Goal: Check status: Check status

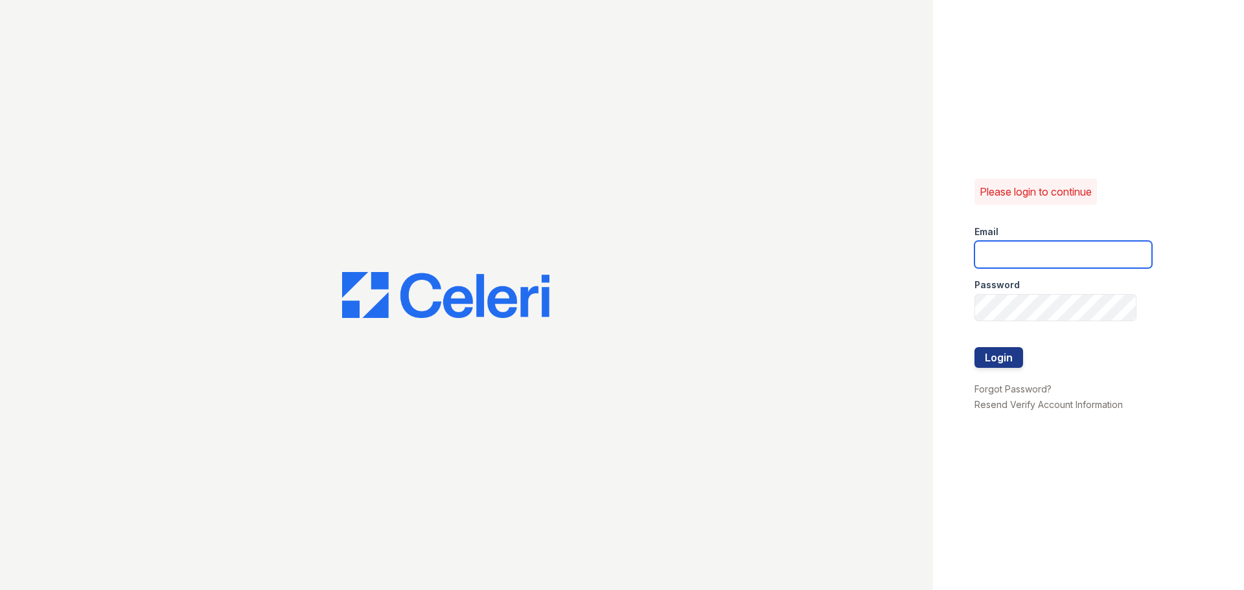
type input "arriveunionwharf@trinity-pm.com"
click at [1003, 346] on div at bounding box center [1064, 334] width 178 height 26
click at [1002, 349] on button "Login" at bounding box center [999, 357] width 49 height 21
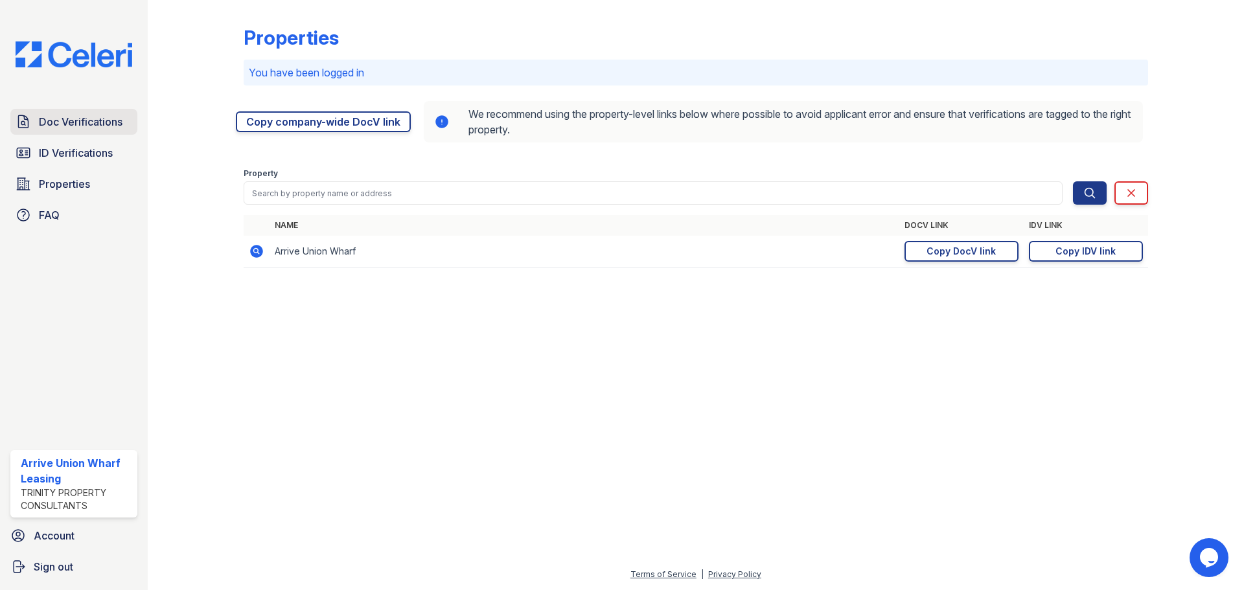
click at [80, 116] on span "Doc Verifications" at bounding box center [81, 122] width 84 height 16
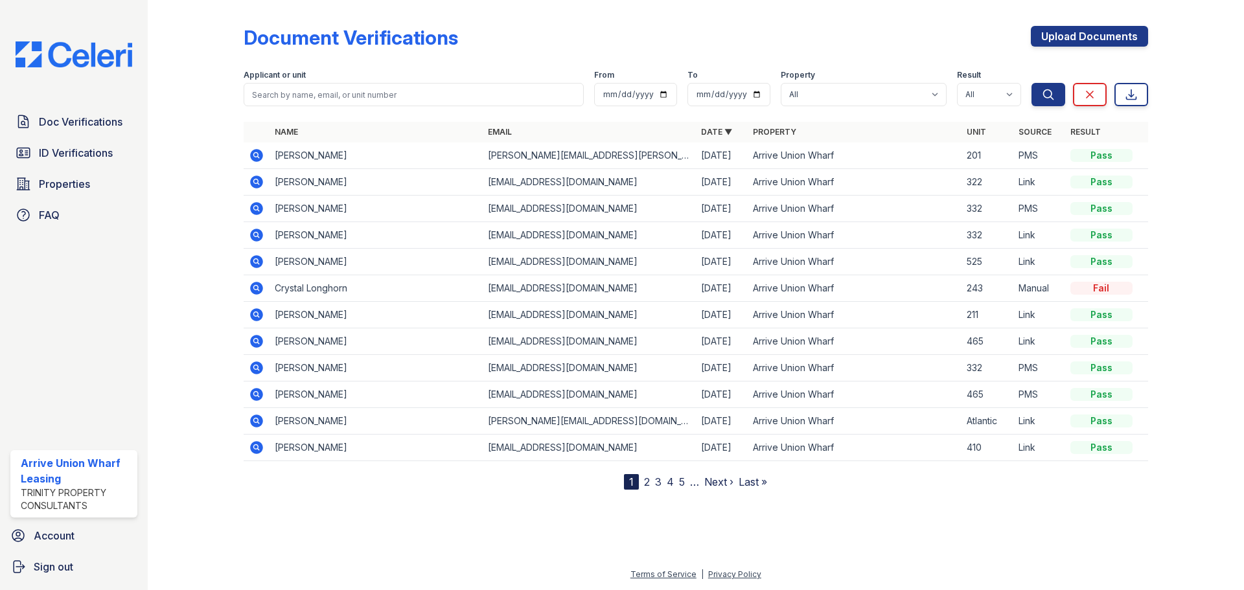
click at [253, 152] on icon at bounding box center [256, 155] width 13 height 13
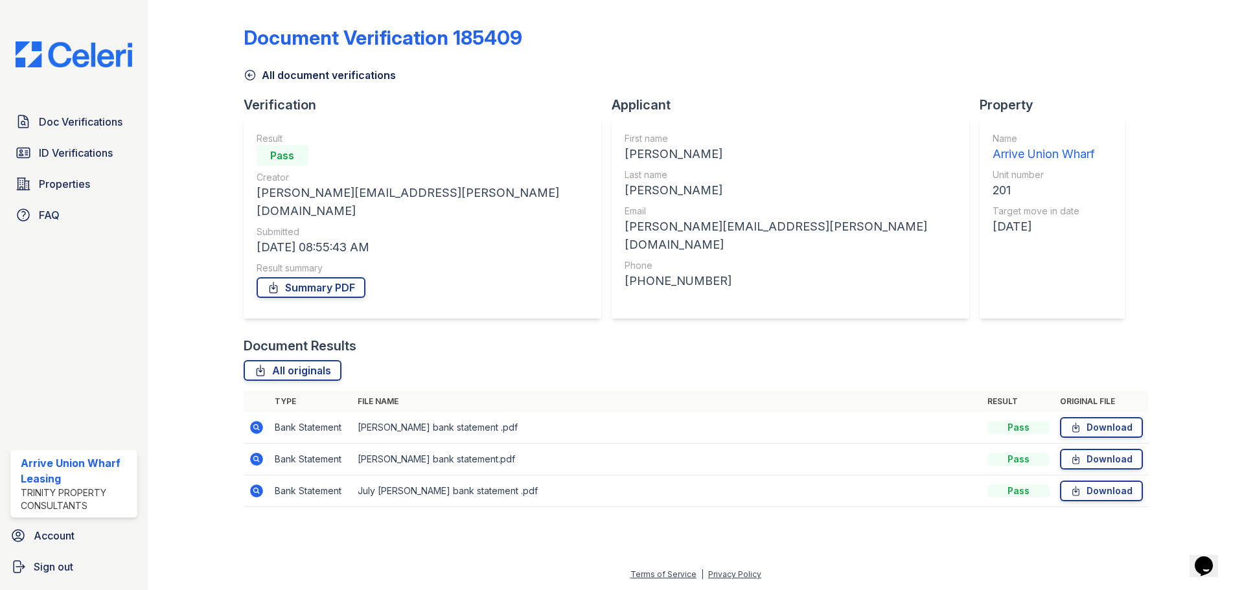
click at [257, 421] on icon at bounding box center [256, 427] width 13 height 13
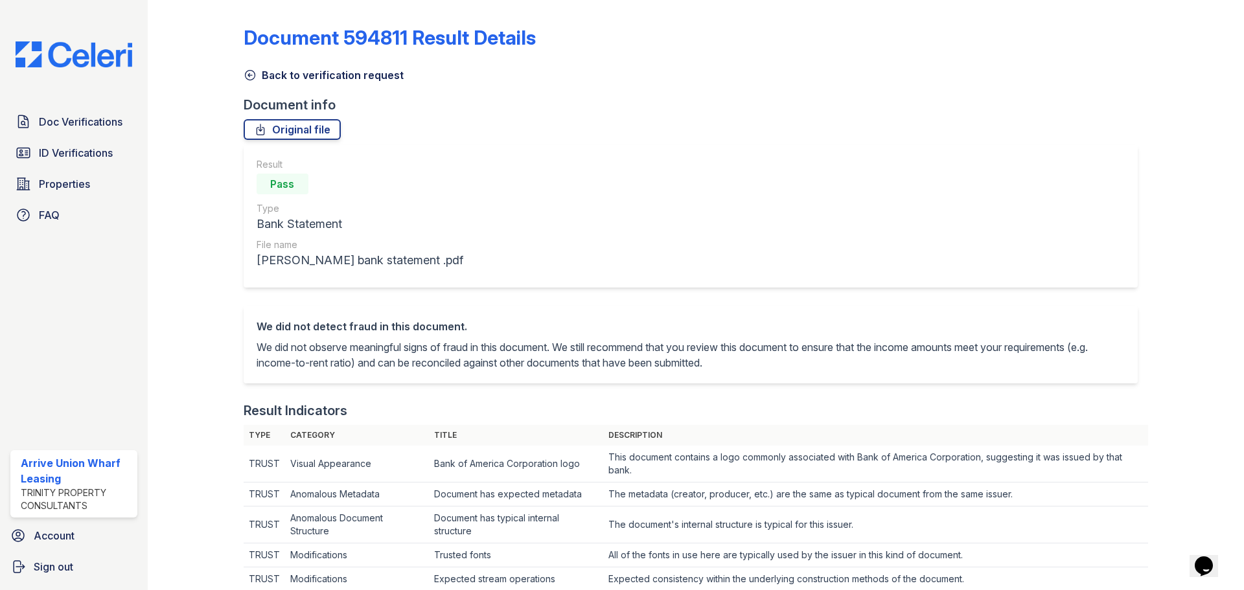
click at [247, 81] on icon at bounding box center [250, 75] width 13 height 13
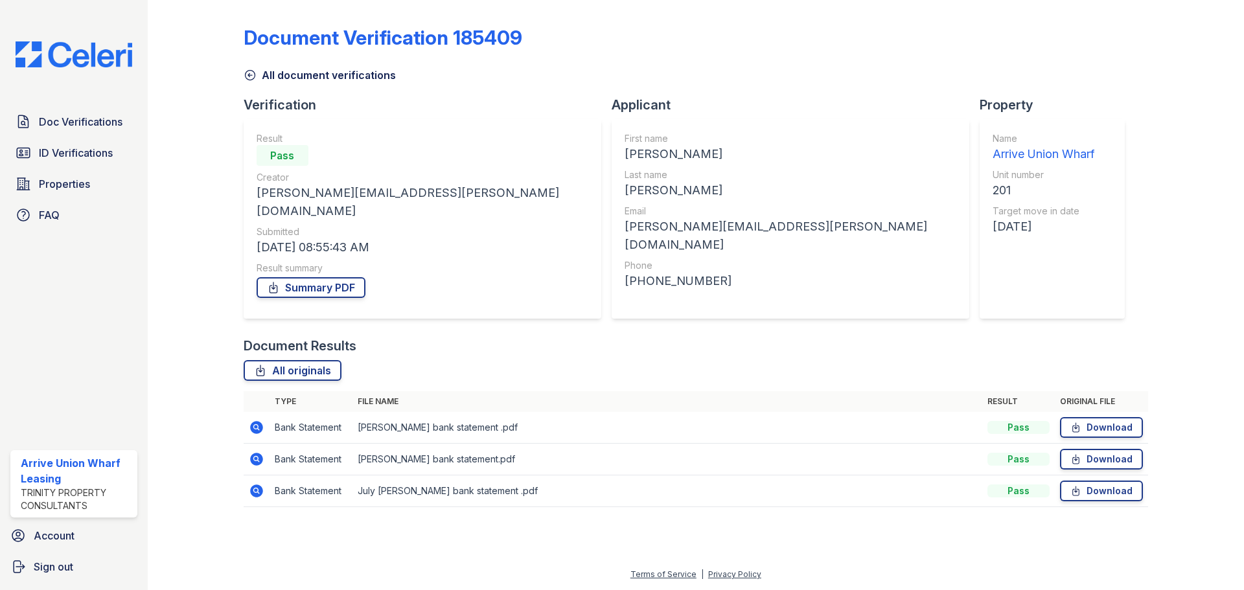
click at [244, 78] on icon at bounding box center [250, 75] width 13 height 13
